Goal: Task Accomplishment & Management: Use online tool/utility

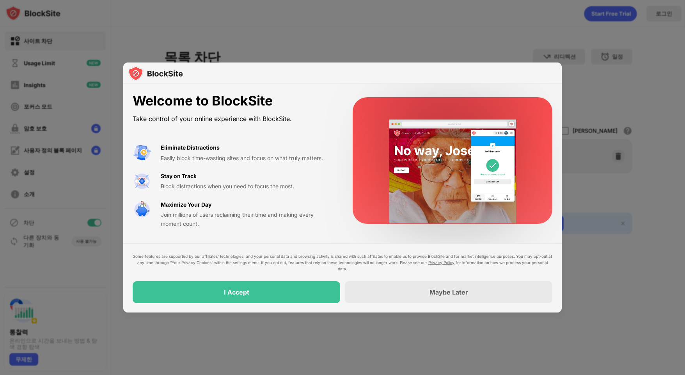
click at [629, 128] on div at bounding box center [342, 187] width 685 height 375
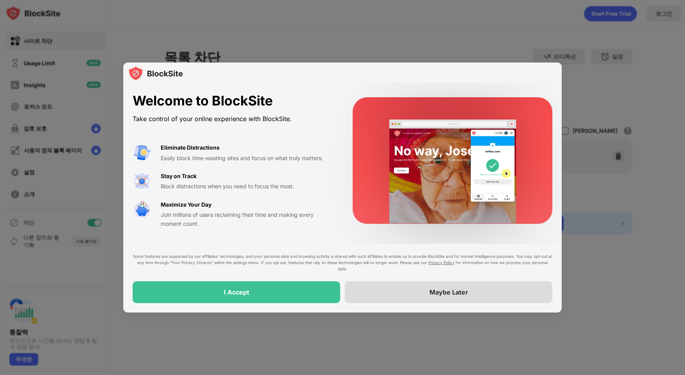
click at [451, 297] on div "Maybe Later" at bounding box center [449, 292] width 208 height 22
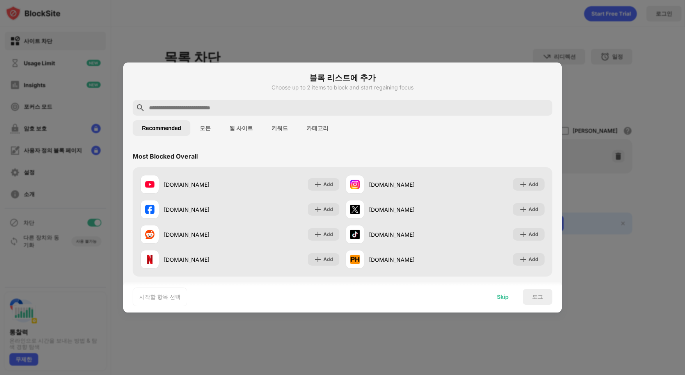
click at [502, 304] on div "Skip" at bounding box center [503, 297] width 30 height 16
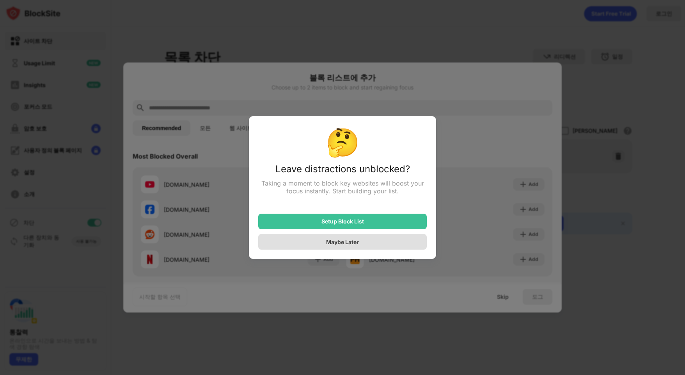
click at [361, 249] on div "Maybe Later" at bounding box center [342, 242] width 169 height 16
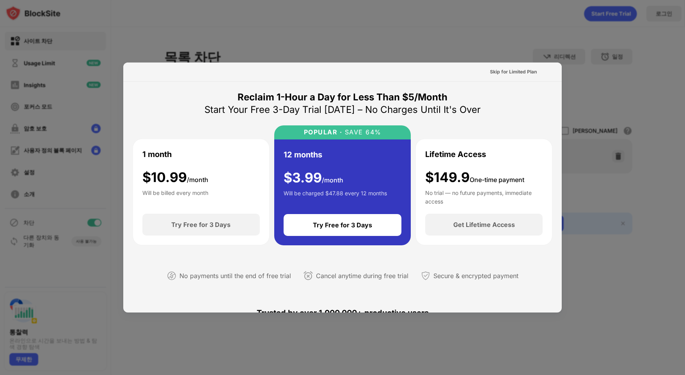
click at [458, 31] on div at bounding box center [342, 187] width 685 height 375
drag, startPoint x: 403, startPoint y: 26, endPoint x: 399, endPoint y: 114, distance: 87.5
click at [402, 26] on div at bounding box center [342, 187] width 685 height 375
click at [392, 36] on div at bounding box center [342, 187] width 685 height 375
